Goal: Information Seeking & Learning: Find specific fact

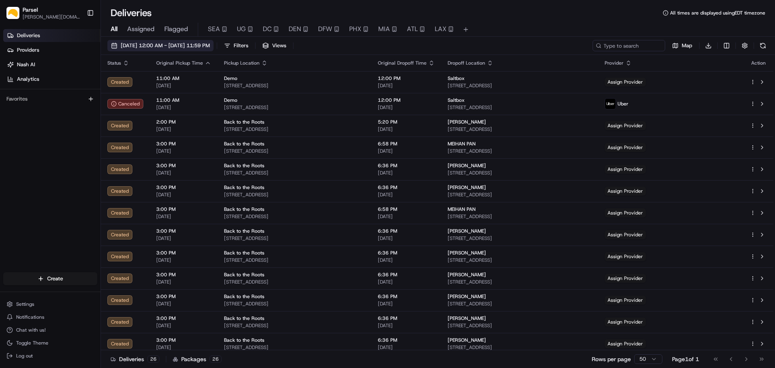
click at [210, 46] on span "[DATE] 12:00 AM - [DATE] 11:59 PM" at bounding box center [165, 45] width 89 height 7
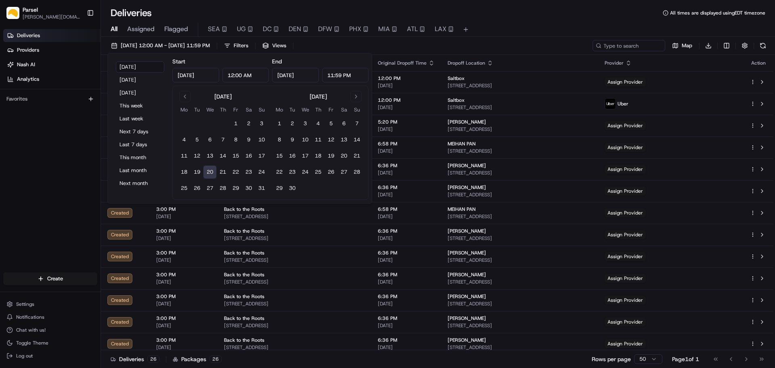
click at [196, 75] on input "[DATE]" at bounding box center [195, 75] width 47 height 15
click at [236, 124] on button "1" at bounding box center [235, 123] width 13 height 13
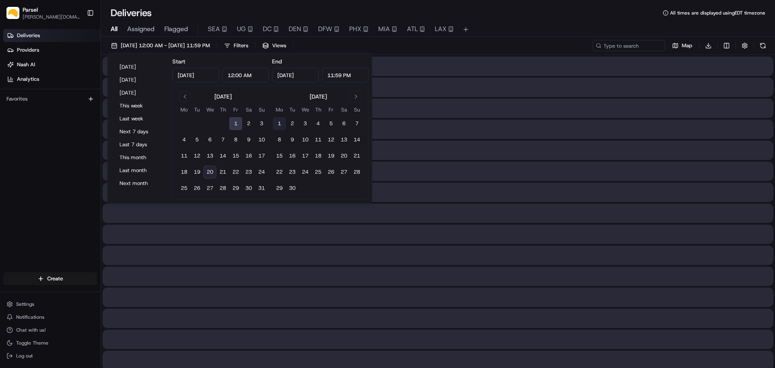
type input "[DATE]"
click at [306, 79] on input "[DATE]" at bounding box center [295, 75] width 47 height 15
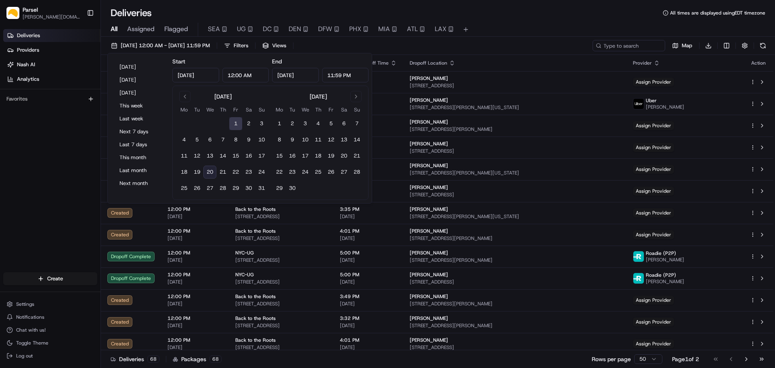
click at [211, 172] on button "20" at bounding box center [209, 171] width 13 height 13
type input "[DATE]"
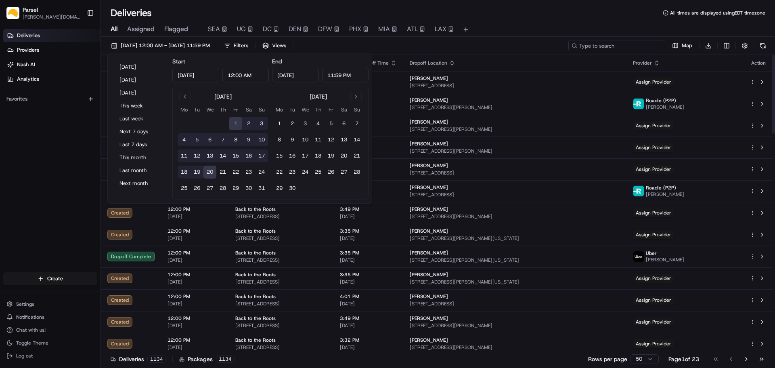
click at [612, 46] on input at bounding box center [616, 45] width 97 height 11
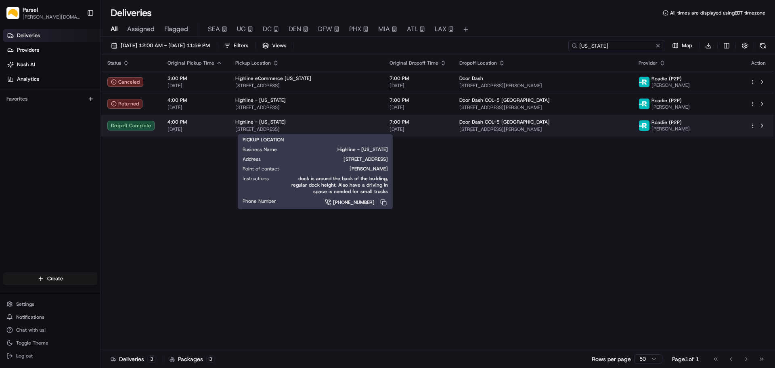
type input "[US_STATE]"
click at [373, 128] on span "[STREET_ADDRESS]" at bounding box center [305, 129] width 141 height 6
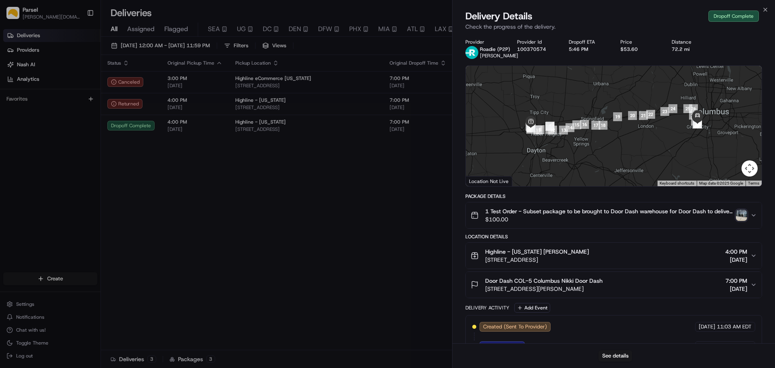
click at [754, 255] on icon "button" at bounding box center [753, 255] width 6 height 6
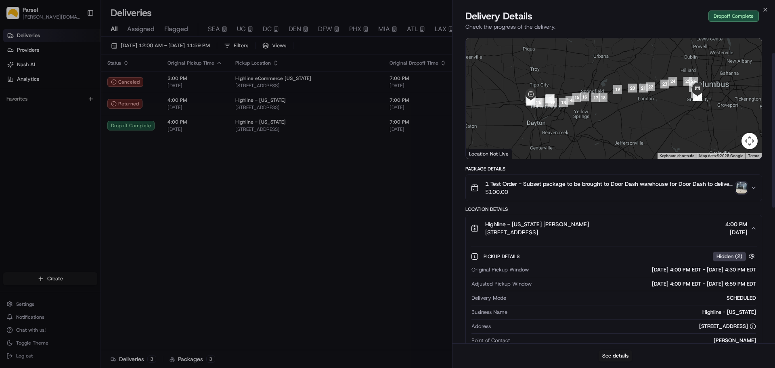
scroll to position [81, 0]
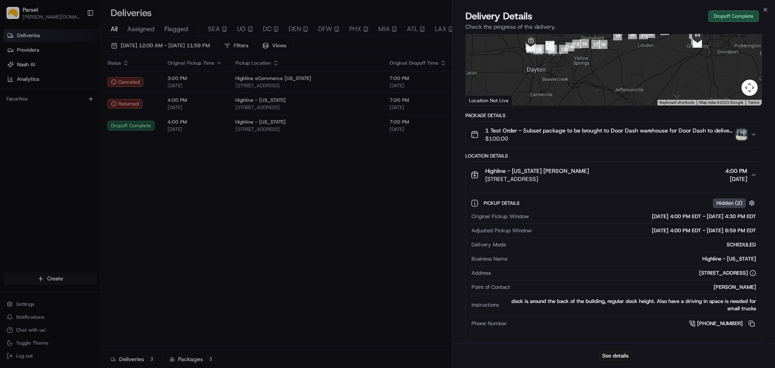
drag, startPoint x: 612, startPoint y: 179, endPoint x: 485, endPoint y: 181, distance: 127.6
click at [485, 181] on div "Highline - [US_STATE] [PERSON_NAME] [STREET_ADDRESS] 4:00 PM [DATE]" at bounding box center [611, 175] width 280 height 16
copy span "[STREET_ADDRESS]"
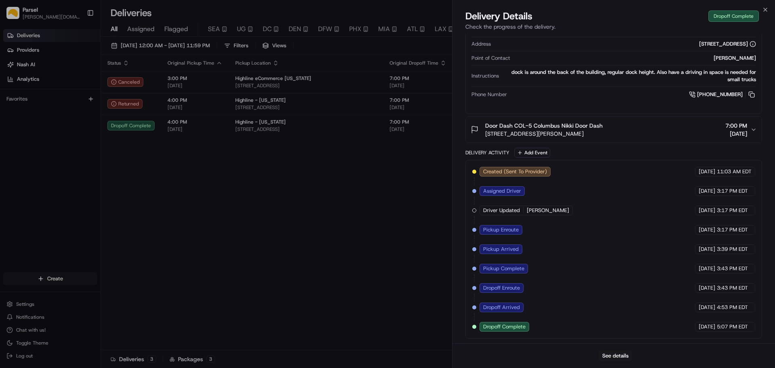
scroll to position [269, 0]
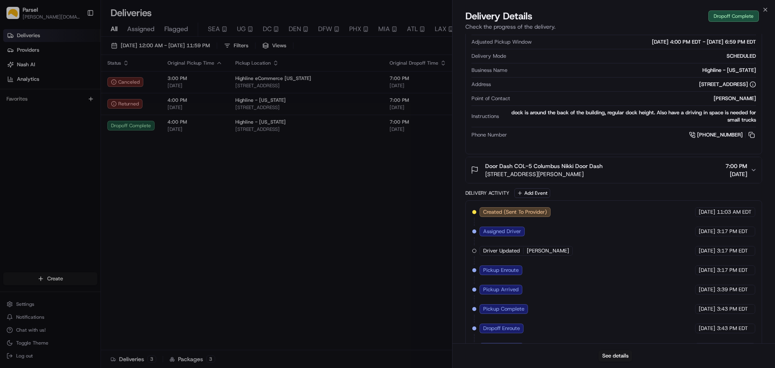
drag, startPoint x: 624, startPoint y: 174, endPoint x: 486, endPoint y: 175, distance: 137.6
click at [486, 175] on div "Door Dash COL-5 Columbus Nikki Door Dash [STREET_ADDRESS][PERSON_NAME] 7:00 PM …" at bounding box center [611, 170] width 280 height 16
copy span "[STREET_ADDRESS][PERSON_NAME]"
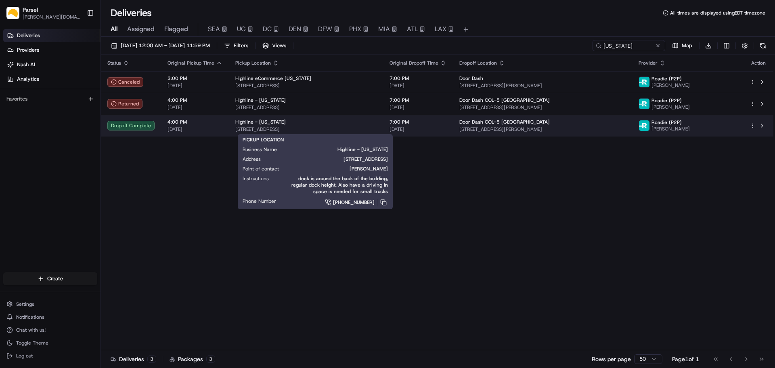
click at [333, 121] on div "Highline - [US_STATE]" at bounding box center [305, 122] width 141 height 6
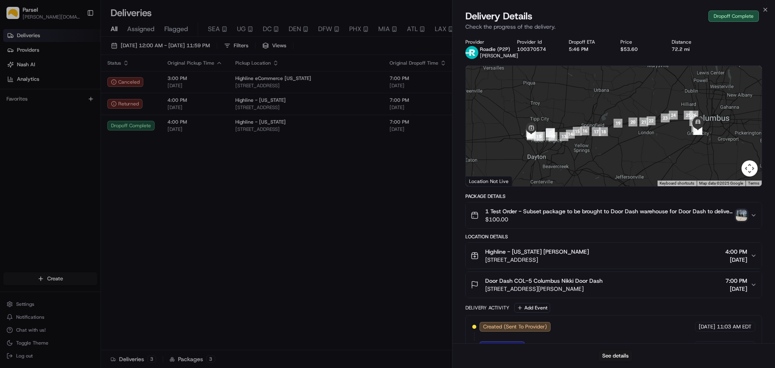
click at [553, 287] on span "[STREET_ADDRESS][PERSON_NAME]" at bounding box center [543, 289] width 117 height 8
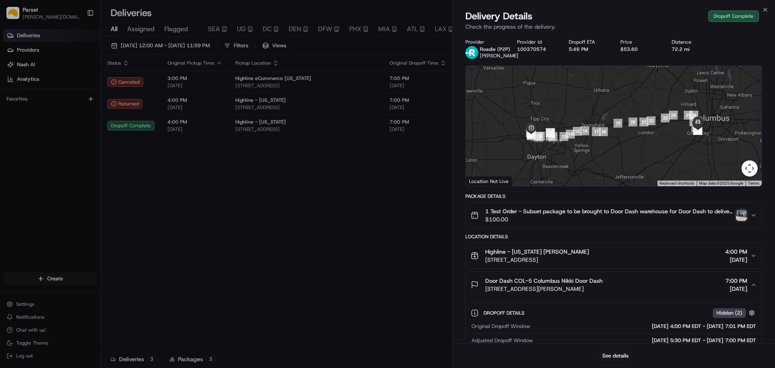
drag, startPoint x: 623, startPoint y: 287, endPoint x: 485, endPoint y: 291, distance: 138.1
click at [485, 291] on div "Door Dash COL-5 Columbus Nikki Door Dash [STREET_ADDRESS][PERSON_NAME] 7:00 PM …" at bounding box center [611, 284] width 280 height 16
copy span "[STREET_ADDRESS][PERSON_NAME]"
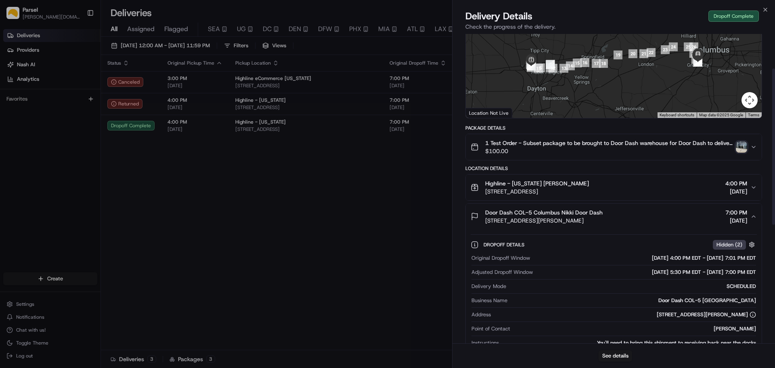
scroll to position [121, 0]
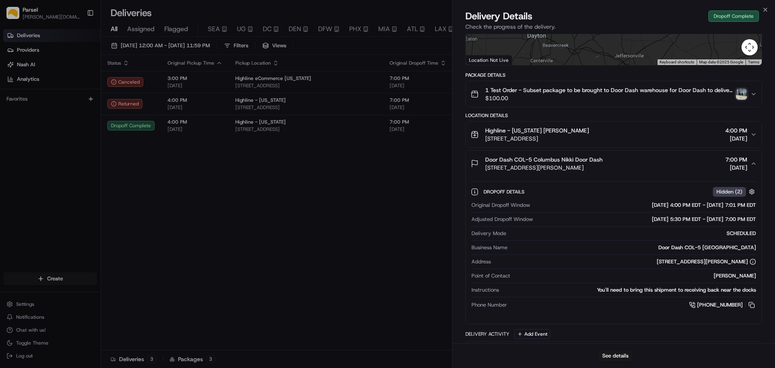
click at [754, 134] on icon "button" at bounding box center [753, 135] width 3 height 2
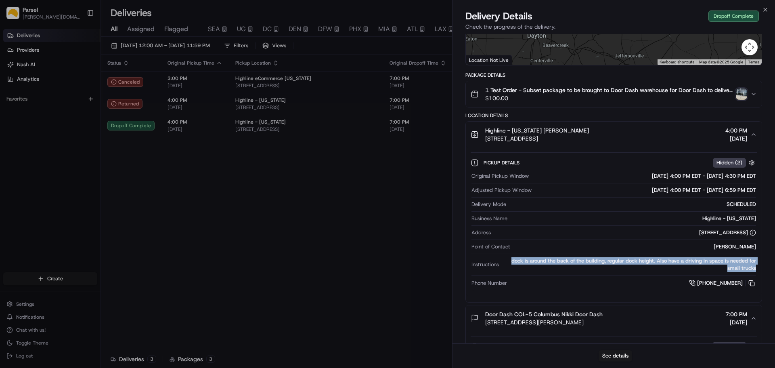
drag, startPoint x: 508, startPoint y: 261, endPoint x: 758, endPoint y: 268, distance: 250.7
click at [758, 268] on div "Pickup Details Hidden ( 2 ) Original Pickup Window [DATE] 4:00 PM EDT - [DATE] …" at bounding box center [614, 221] width 296 height 148
copy div "dock is around the back of the building, regular dock height. Also have a drivi…"
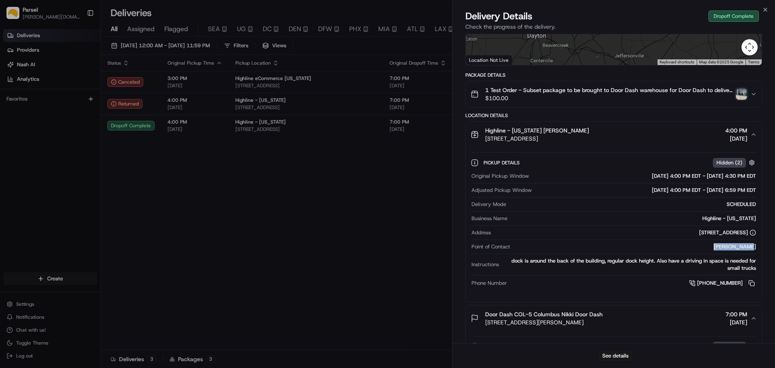
drag, startPoint x: 725, startPoint y: 247, endPoint x: 756, endPoint y: 246, distance: 31.1
click at [756, 246] on div "Original Pickup Window [DATE] 4:00 PM EDT - [DATE] 4:30 PM EDT Adjusted Pickup …" at bounding box center [614, 229] width 286 height 121
copy div "[PERSON_NAME]"
click at [752, 283] on button at bounding box center [751, 283] width 9 height 9
click at [752, 133] on icon "button" at bounding box center [753, 134] width 6 height 6
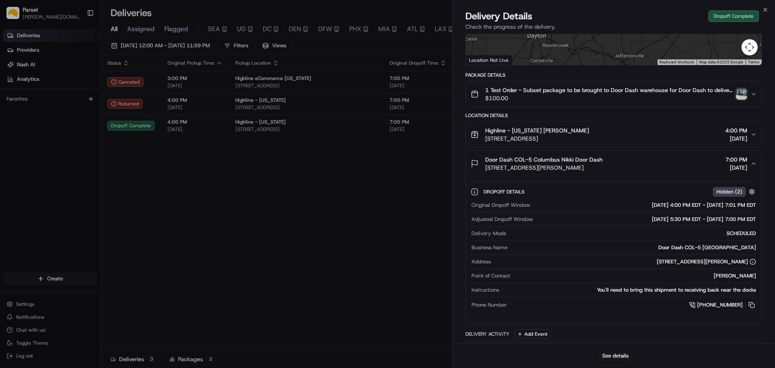
drag, startPoint x: 718, startPoint y: 276, endPoint x: 757, endPoint y: 276, distance: 39.2
click at [757, 276] on div "Dropoff Details Hidden ( 2 ) Original Dropoff Window [DATE] 4:00 PM EDT - [DATE…" at bounding box center [614, 246] width 296 height 141
drag, startPoint x: 595, startPoint y: 290, endPoint x: 757, endPoint y: 292, distance: 162.3
click at [757, 292] on div "Dropoff Details Hidden ( 2 ) Original Dropoff Window [DATE] 4:00 PM EDT - [DATE…" at bounding box center [614, 246] width 296 height 141
